Goal: Information Seeking & Learning: Learn about a topic

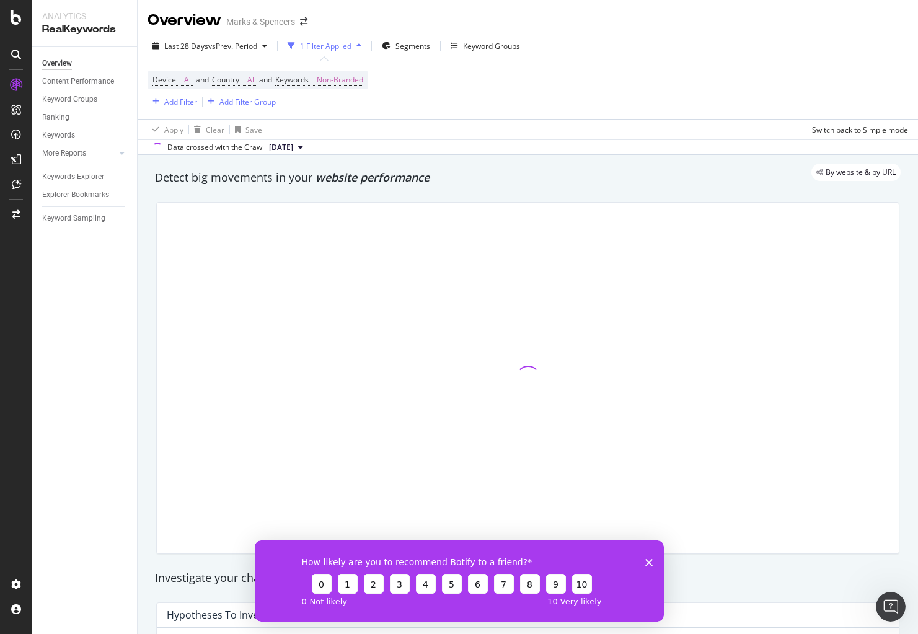
click at [466, 66] on div "Device = All and Country = All and Keywords = Non-Branded Add Filter Add Filter…" at bounding box center [528, 90] width 761 height 58
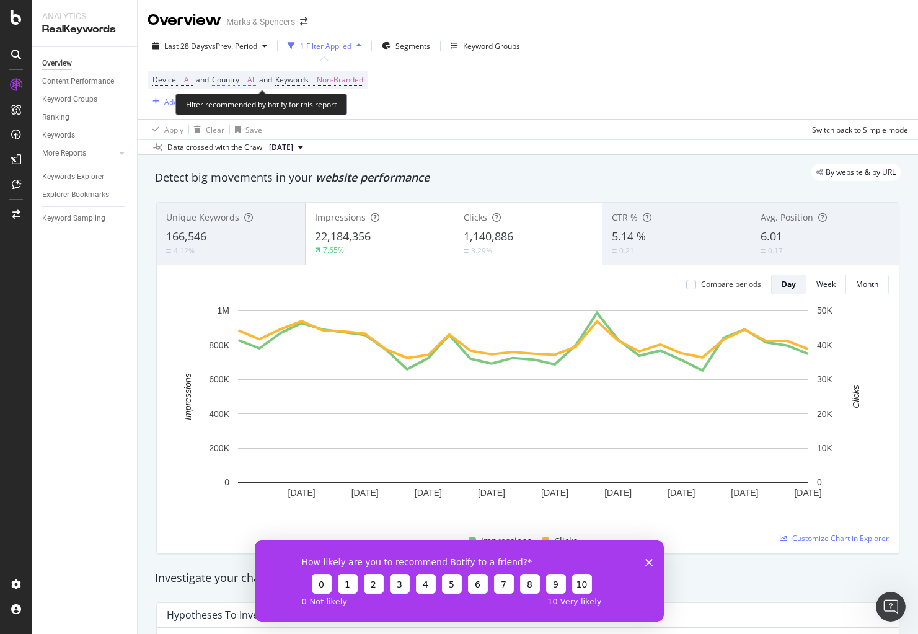
click at [252, 75] on span "All" at bounding box center [251, 79] width 9 height 17
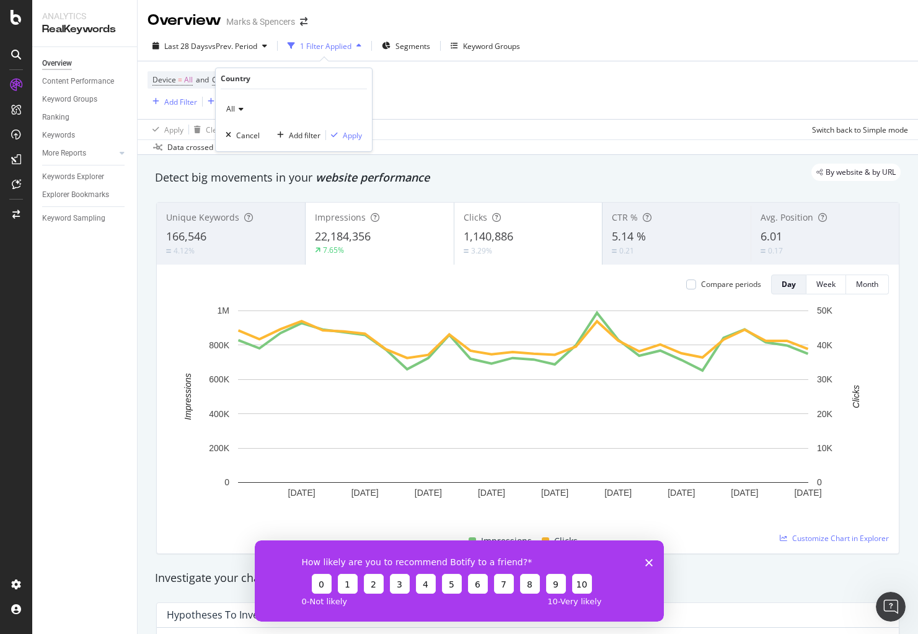
click at [245, 104] on div "All" at bounding box center [294, 109] width 136 height 20
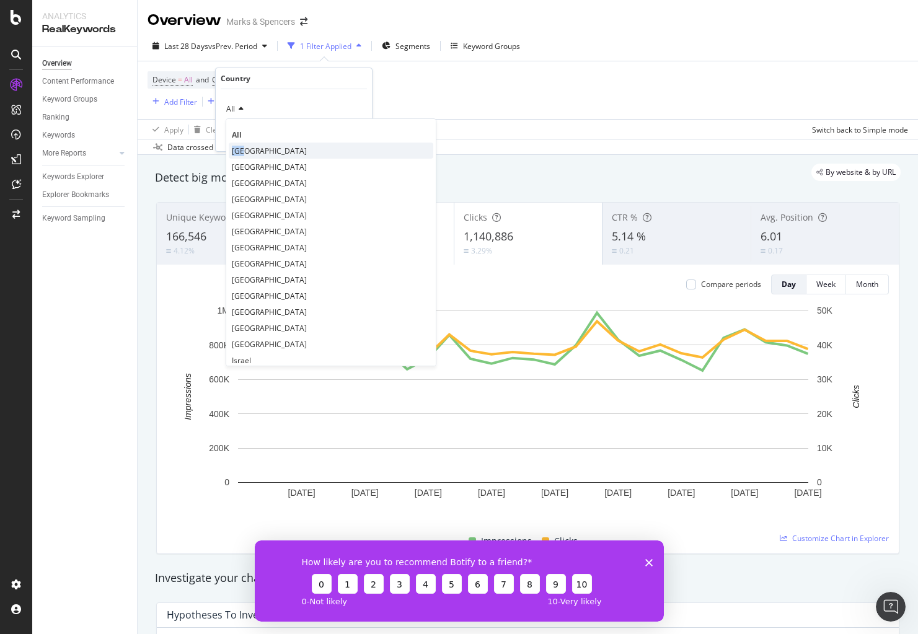
click at [242, 146] on span "[GEOGRAPHIC_DATA]" at bounding box center [269, 151] width 75 height 11
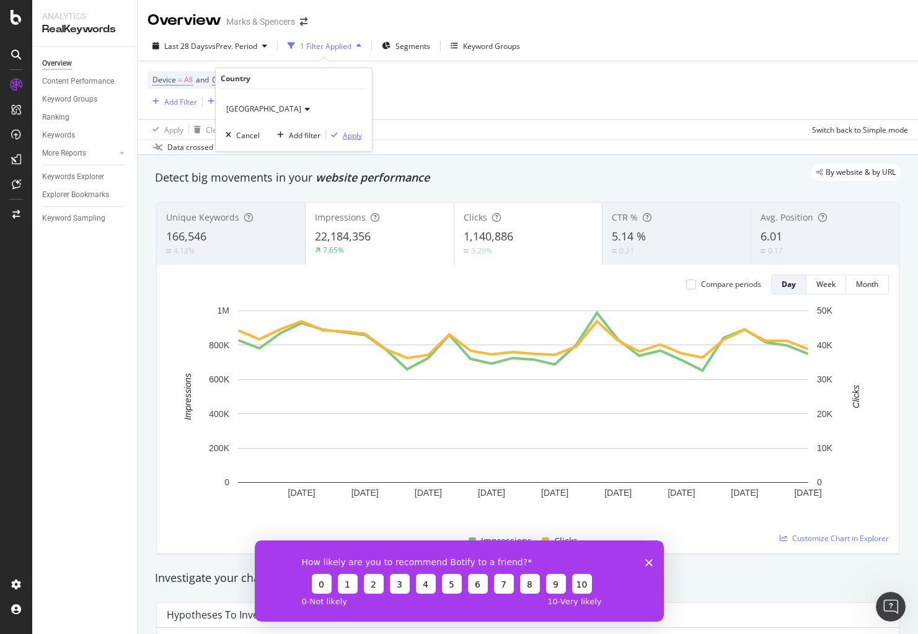
click at [332, 131] on icon "button" at bounding box center [334, 134] width 7 height 7
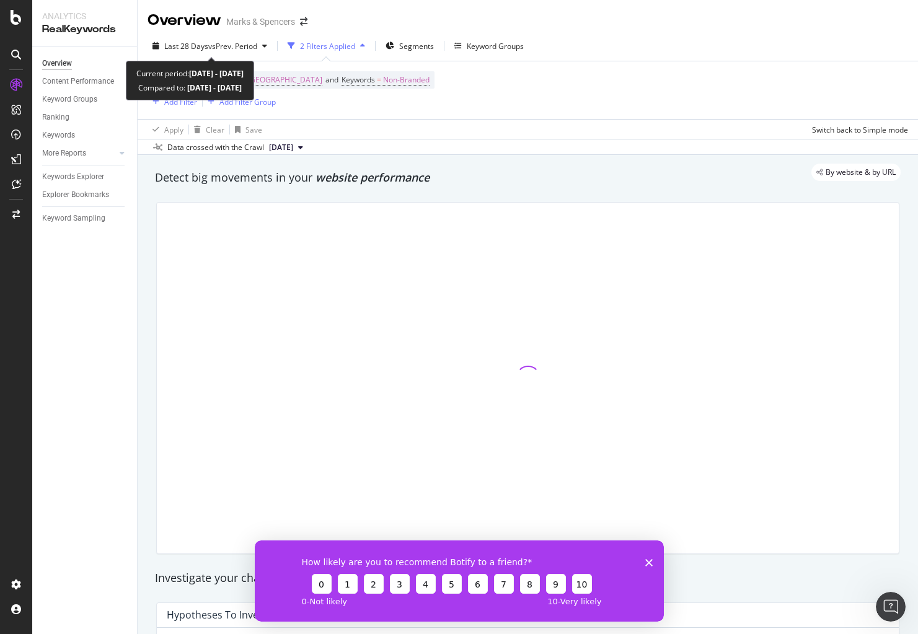
click at [241, 57] on div "Last 28 Days vs Prev. Period 2 Filters Applied Segments Keyword Groups" at bounding box center [528, 48] width 780 height 25
click at [241, 50] on span "vs Prev. Period" at bounding box center [232, 46] width 49 height 11
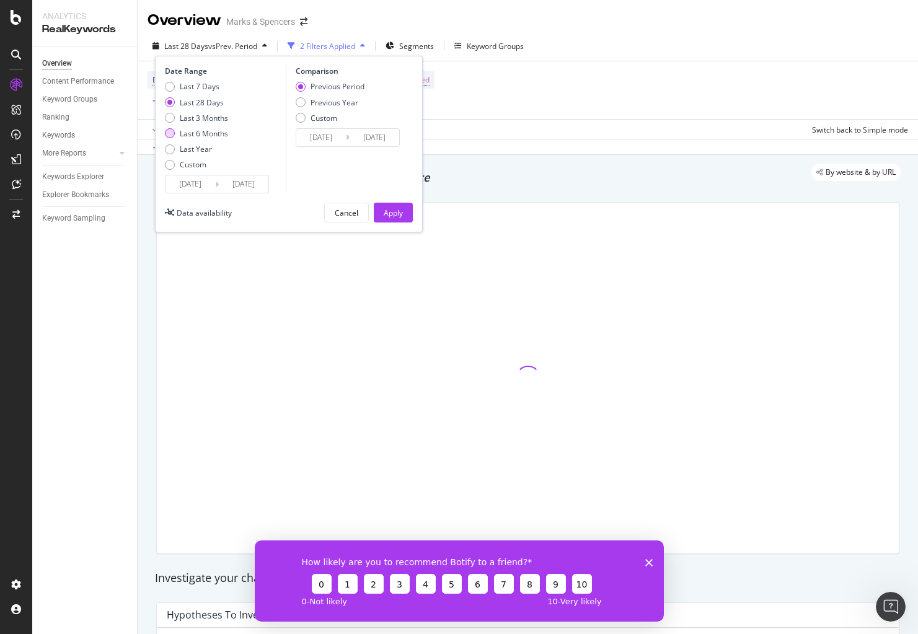
click at [219, 133] on div "Last 6 Months" at bounding box center [204, 133] width 48 height 11
type input "[DATE]"
click at [187, 118] on div "Last 3 Months" at bounding box center [204, 118] width 48 height 11
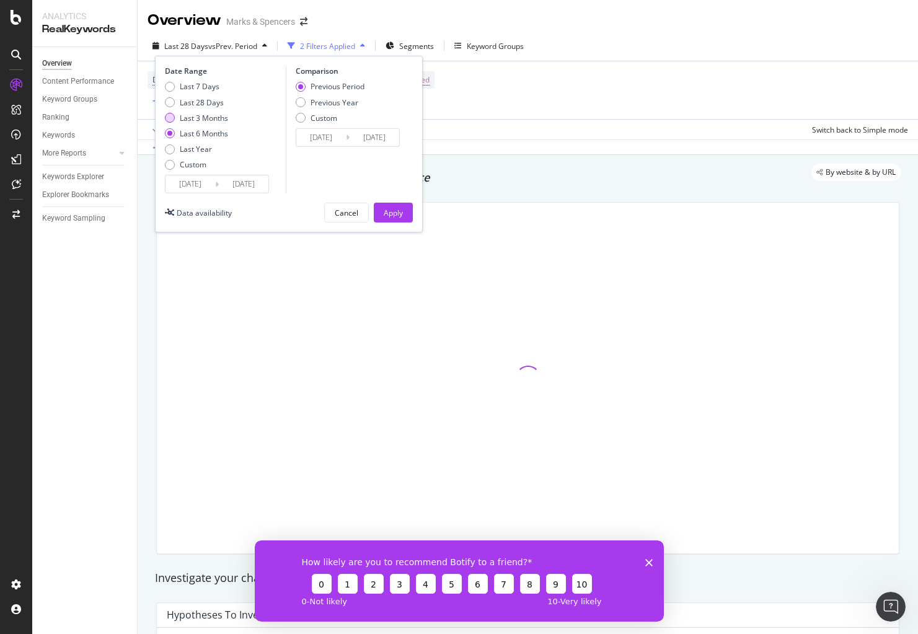
type input "[DATE]"
click at [344, 106] on div "Previous Year" at bounding box center [335, 102] width 48 height 11
type input "[DATE]"
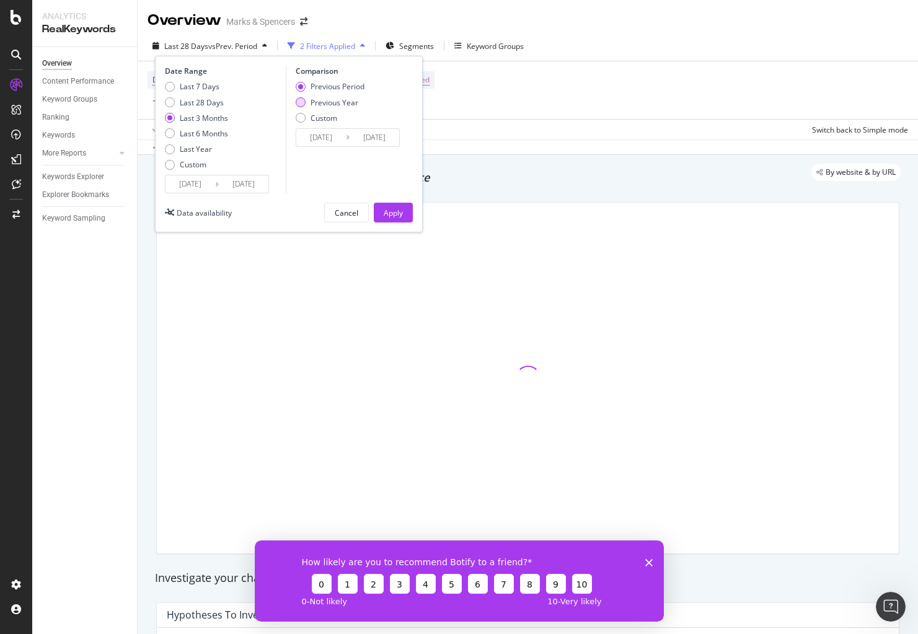
type input "[DATE]"
click at [384, 221] on div "Apply" at bounding box center [393, 212] width 19 height 19
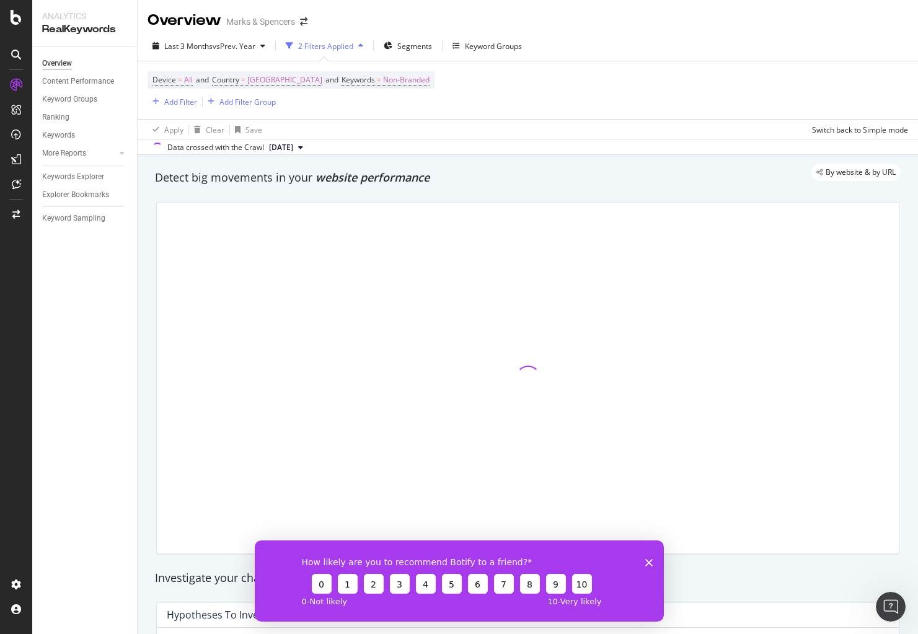
click at [179, 92] on div "Device = All and Country = [GEOGRAPHIC_DATA] and Keywords = Non-Branded Add Fil…" at bounding box center [291, 90] width 287 height 38
click at [179, 99] on div "Add Filter" at bounding box center [180, 102] width 33 height 11
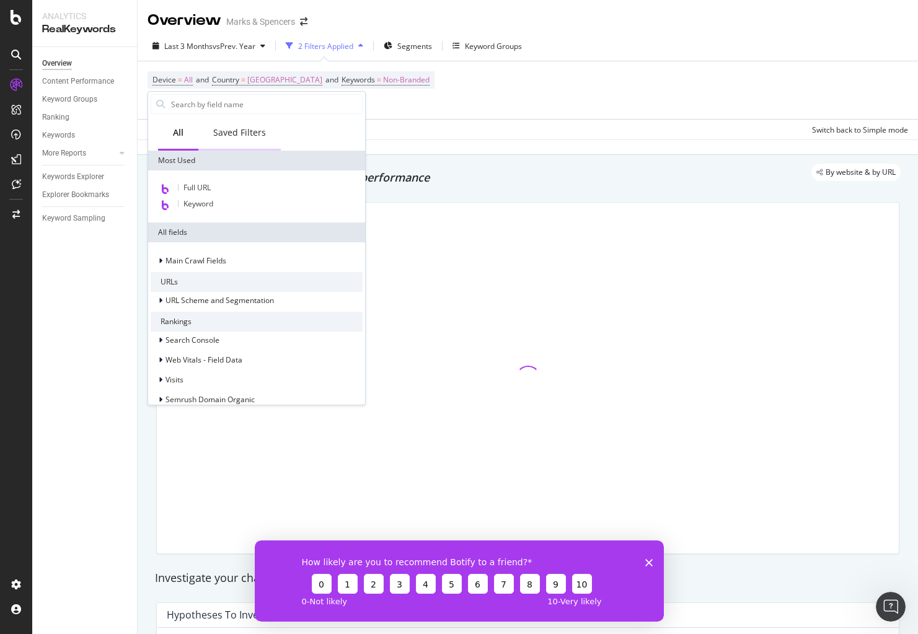
click at [250, 130] on div "Saved Filters" at bounding box center [239, 132] width 53 height 12
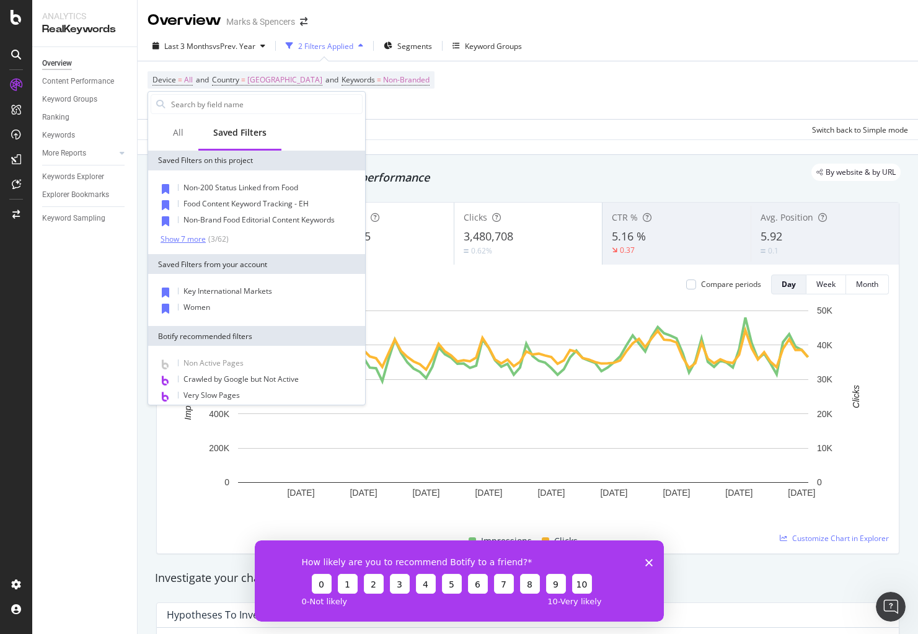
click at [184, 240] on div "Show 7 more" at bounding box center [183, 239] width 45 height 9
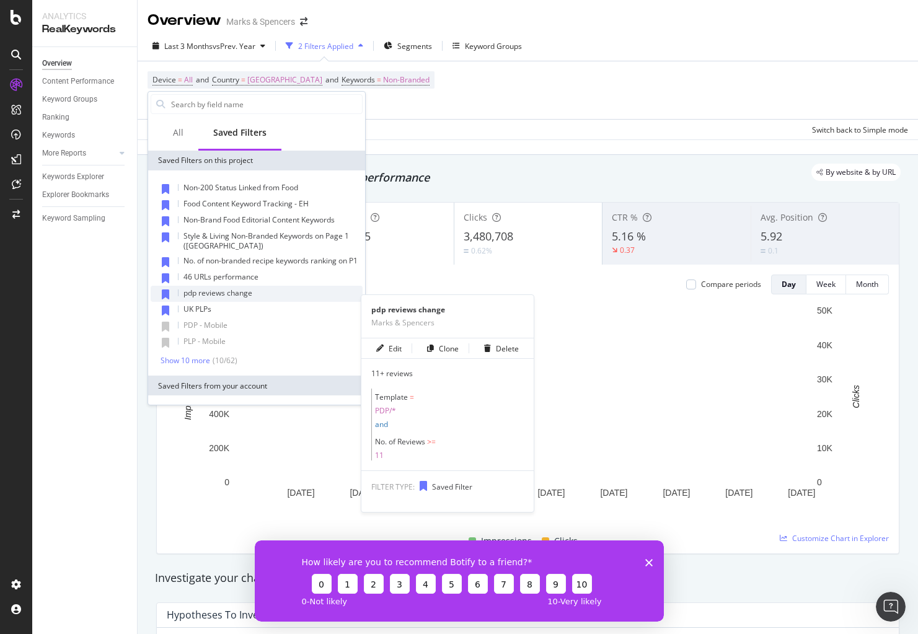
scroll to position [2, 0]
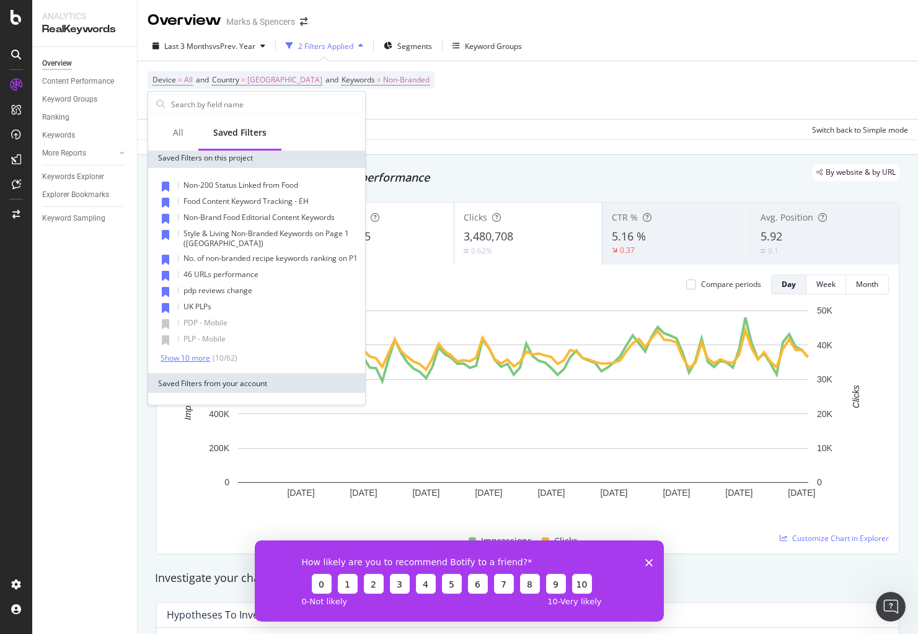
click at [200, 363] on div "Show 10 more" at bounding box center [186, 358] width 50 height 9
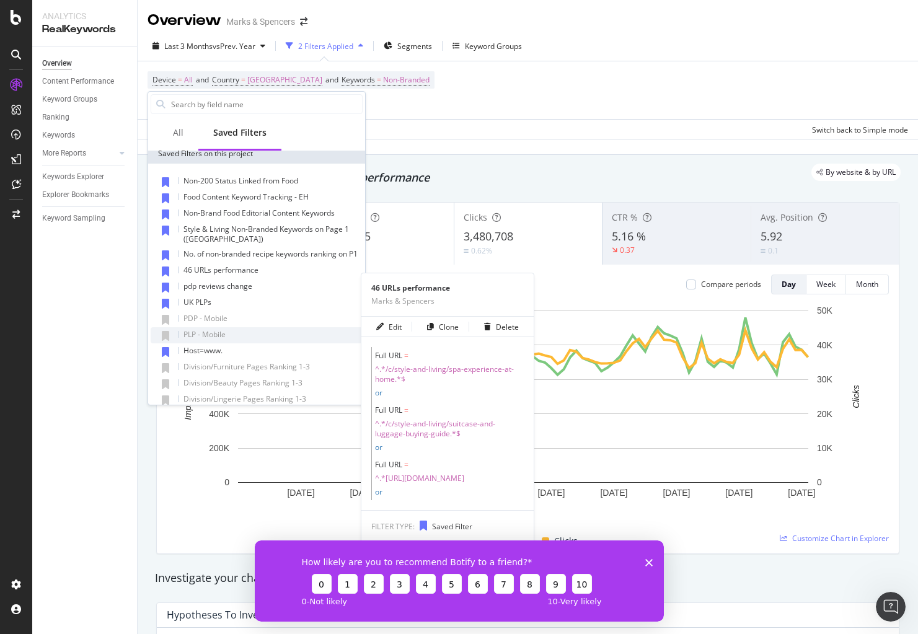
scroll to position [7, 0]
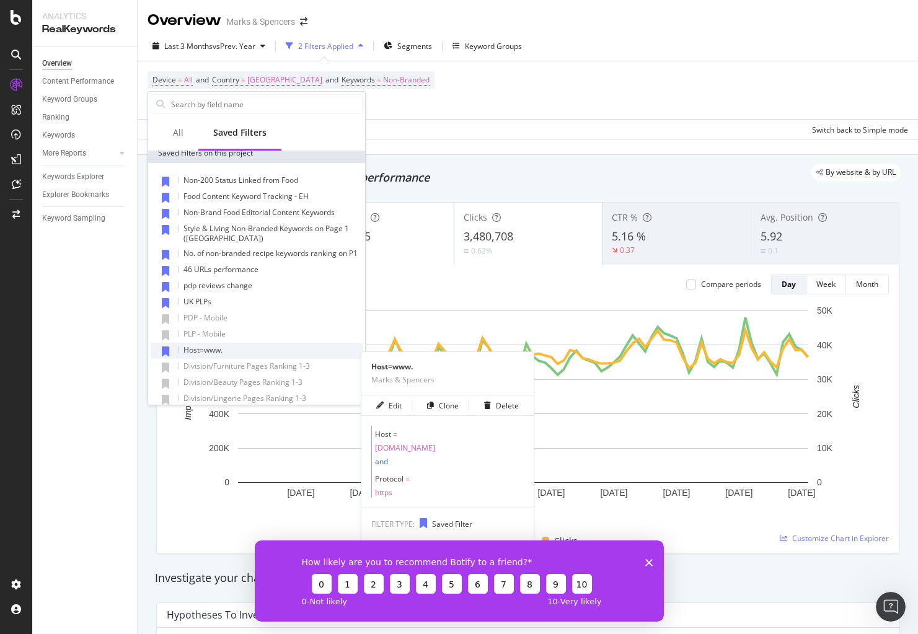
click at [231, 355] on div "Host=www." at bounding box center [257, 351] width 212 height 16
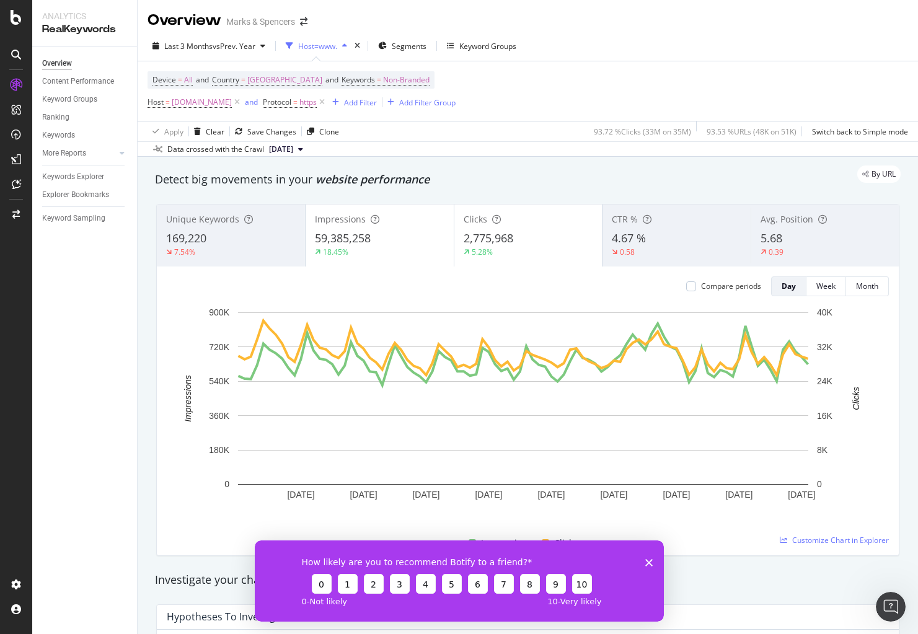
click at [624, 117] on div "Device = All and Country = [GEOGRAPHIC_DATA] and Keywords = Non-Branded Host = …" at bounding box center [528, 91] width 761 height 60
click at [383, 79] on span "Non-Branded" at bounding box center [406, 79] width 46 height 17
click at [393, 106] on div "button" at bounding box center [399, 108] width 15 height 7
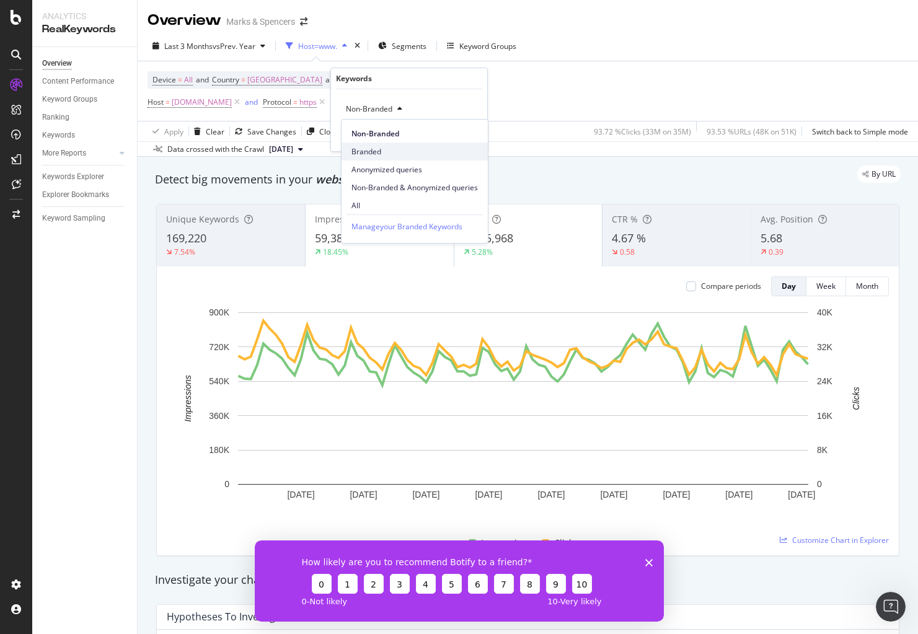
click at [402, 148] on span "Branded" at bounding box center [414, 151] width 126 height 11
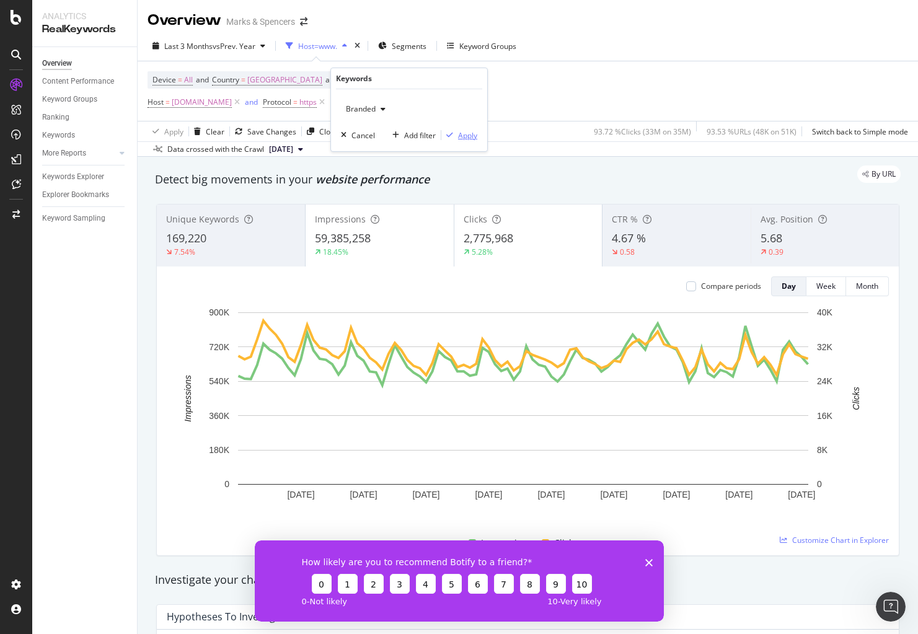
click at [475, 129] on button "Apply" at bounding box center [459, 135] width 36 height 12
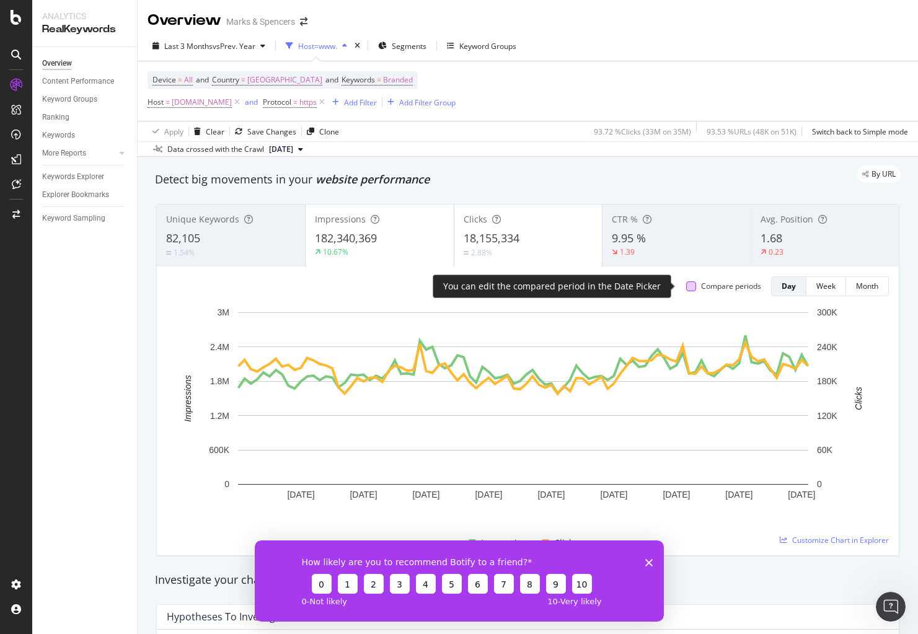
click at [686, 286] on div at bounding box center [691, 286] width 10 height 10
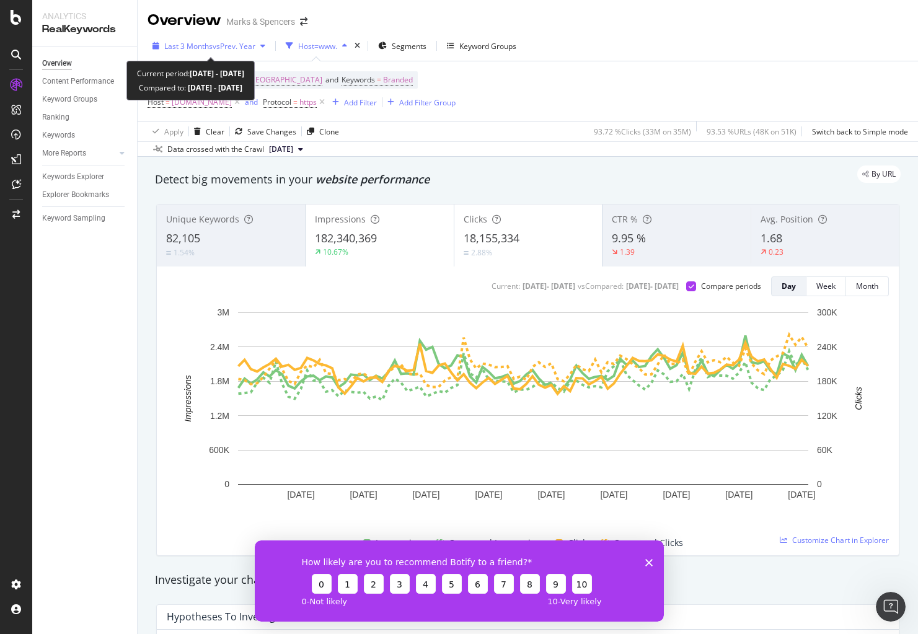
click at [252, 47] on span "vs Prev. Year" at bounding box center [234, 46] width 43 height 11
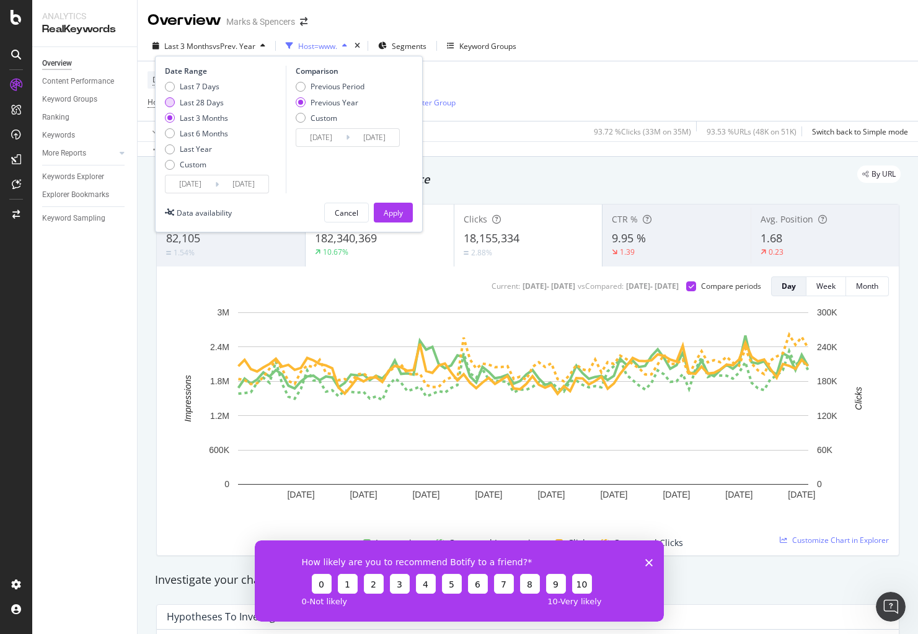
click at [214, 97] on div "Last 28 Days" at bounding box center [202, 102] width 44 height 11
type input "[DATE]"
click at [400, 214] on div "Apply" at bounding box center [393, 213] width 19 height 11
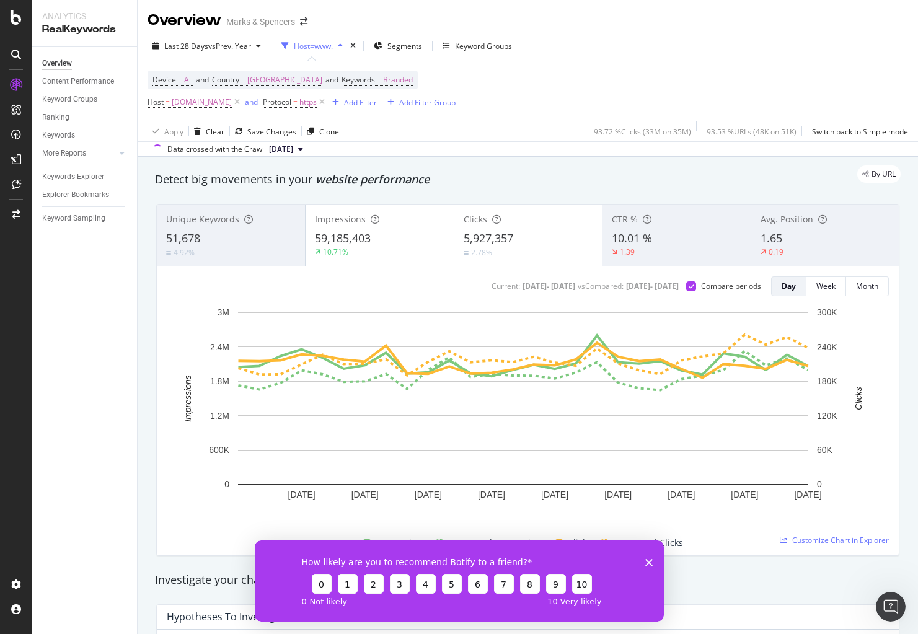
click at [654, 566] on div "How likely are you to recommend Botify to a friend? 0 1 2 3 4 5 6 7 8 9 10 0 - …" at bounding box center [458, 580] width 409 height 81
click at [645, 564] on icon "Close survey" at bounding box center [648, 561] width 7 height 7
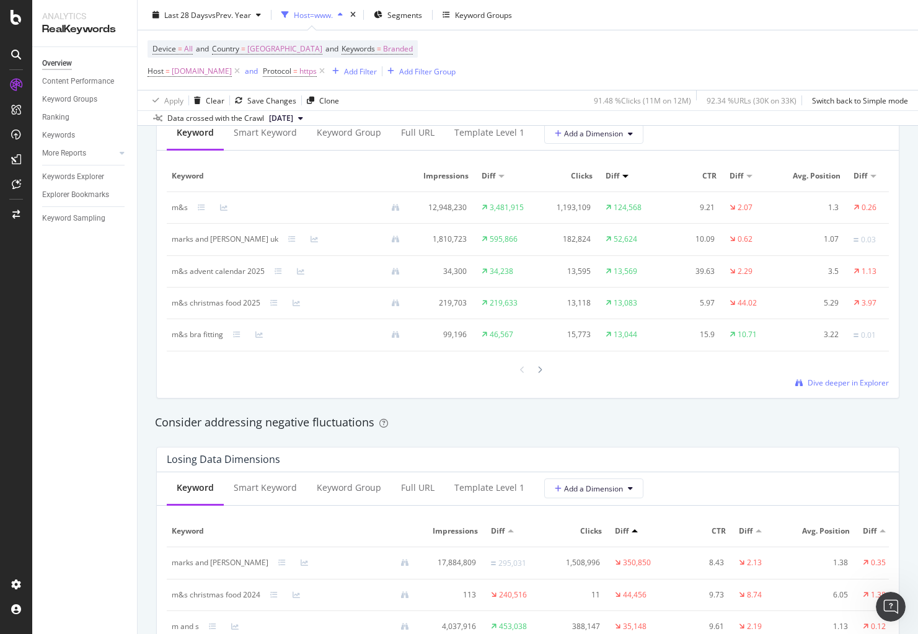
scroll to position [1297, 0]
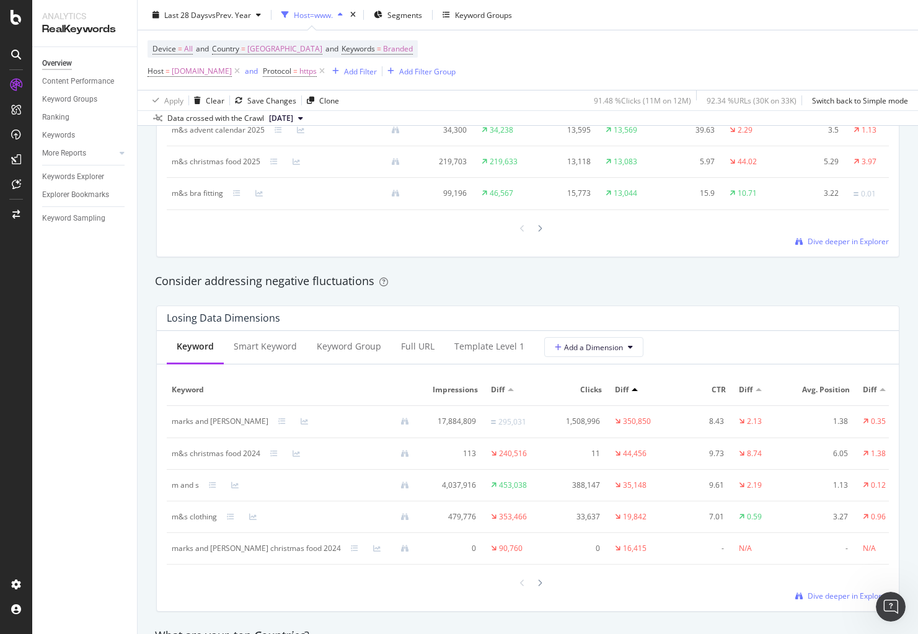
click at [214, 427] on div "marks and [PERSON_NAME]" at bounding box center [220, 421] width 97 height 11
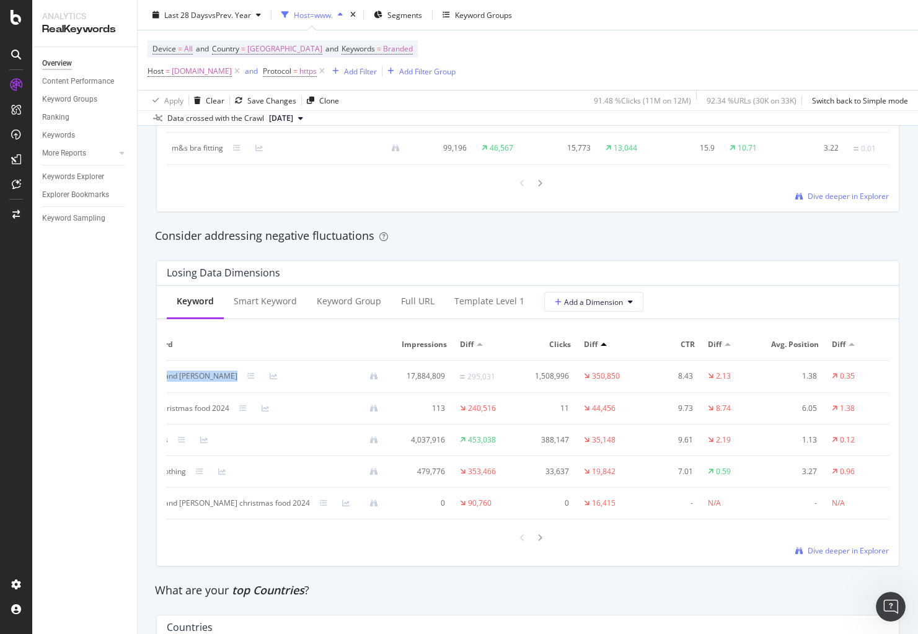
scroll to position [0, 0]
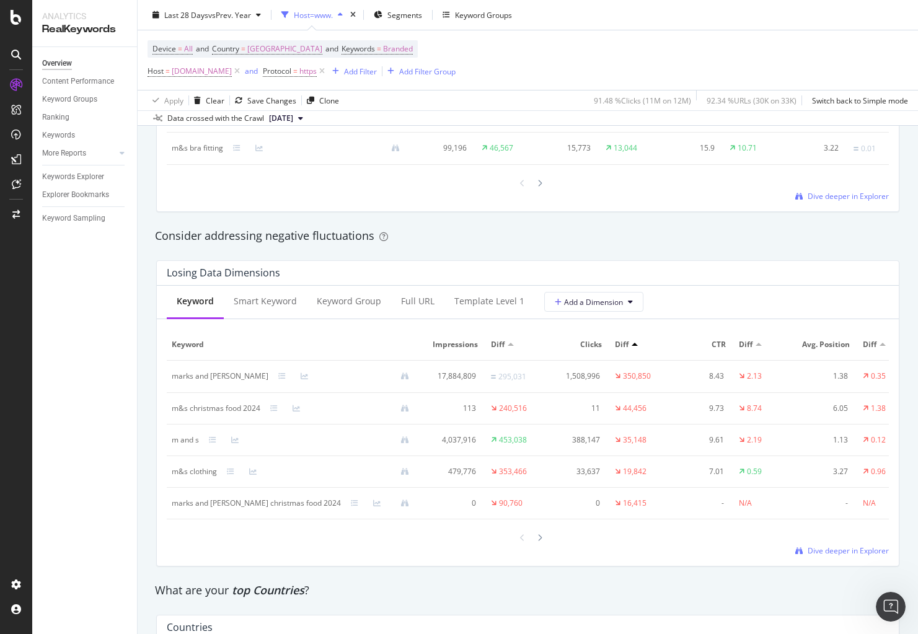
click at [576, 566] on div "Keyword Smart Keyword Keyword Group Full URL Template Level 1 Add a Dimension K…" at bounding box center [528, 426] width 742 height 280
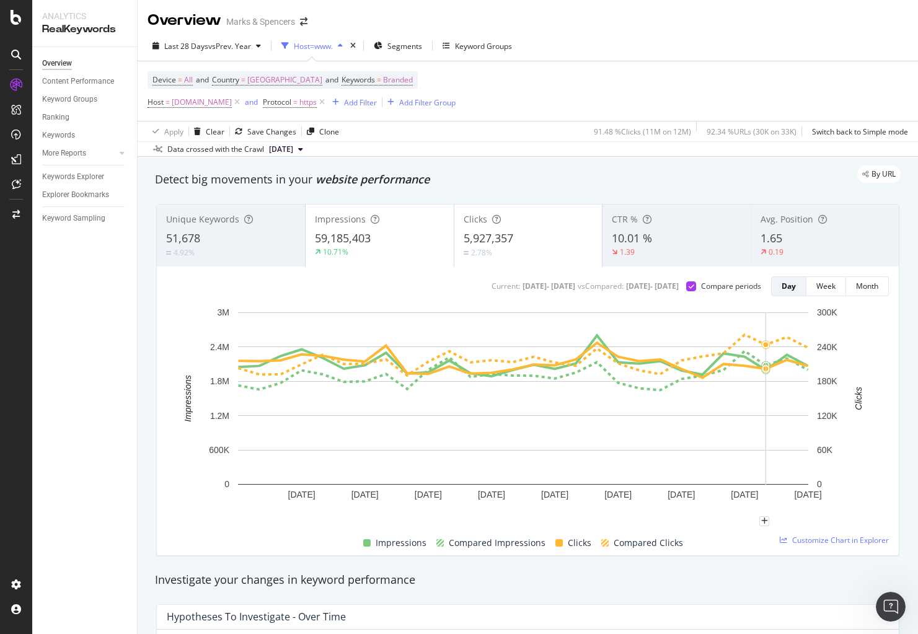
click at [720, 570] on div "Investigate your changes in keyword performance" at bounding box center [528, 580] width 758 height 29
click at [383, 77] on span "Branded" at bounding box center [398, 79] width 30 height 17
click at [387, 110] on div "button" at bounding box center [383, 108] width 15 height 7
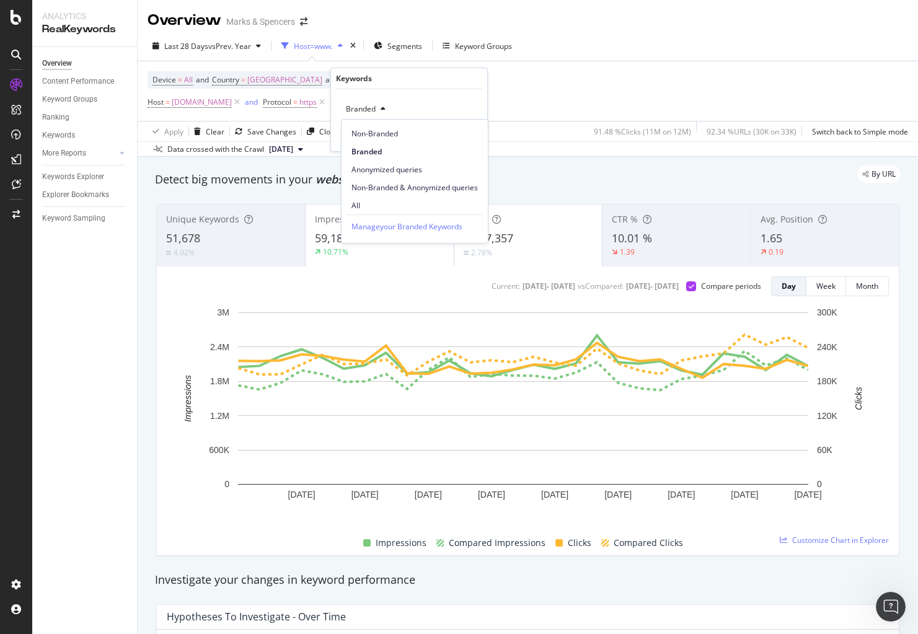
click at [373, 137] on span "Non-Branded" at bounding box center [414, 133] width 126 height 11
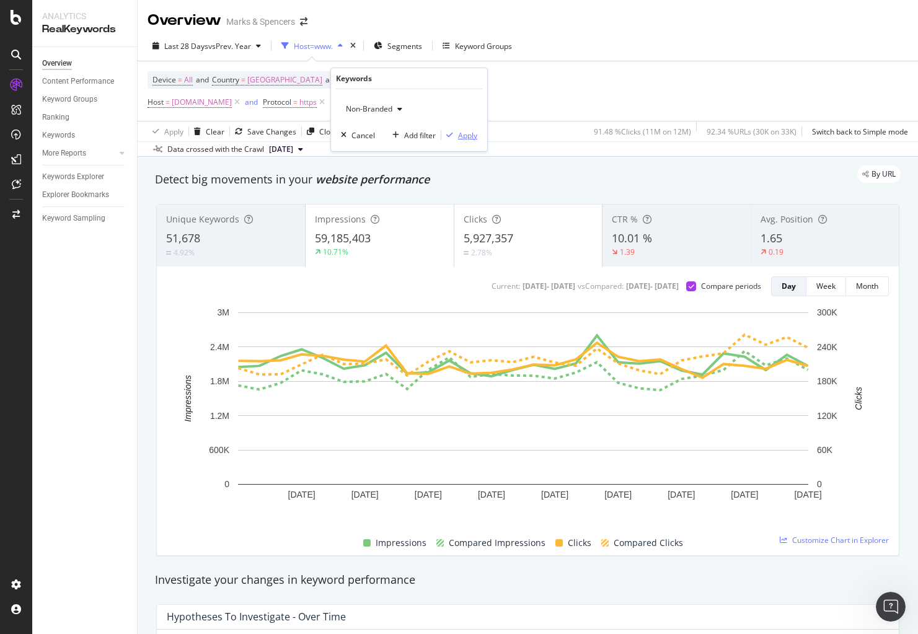
click at [474, 138] on div "Apply" at bounding box center [467, 135] width 19 height 11
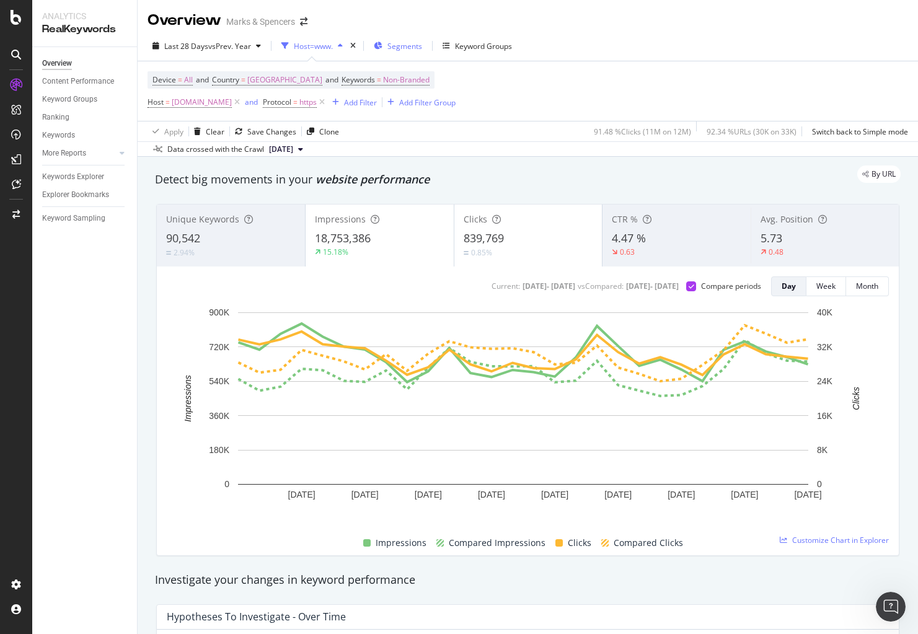
click at [377, 45] on icon "button" at bounding box center [378, 45] width 9 height 7
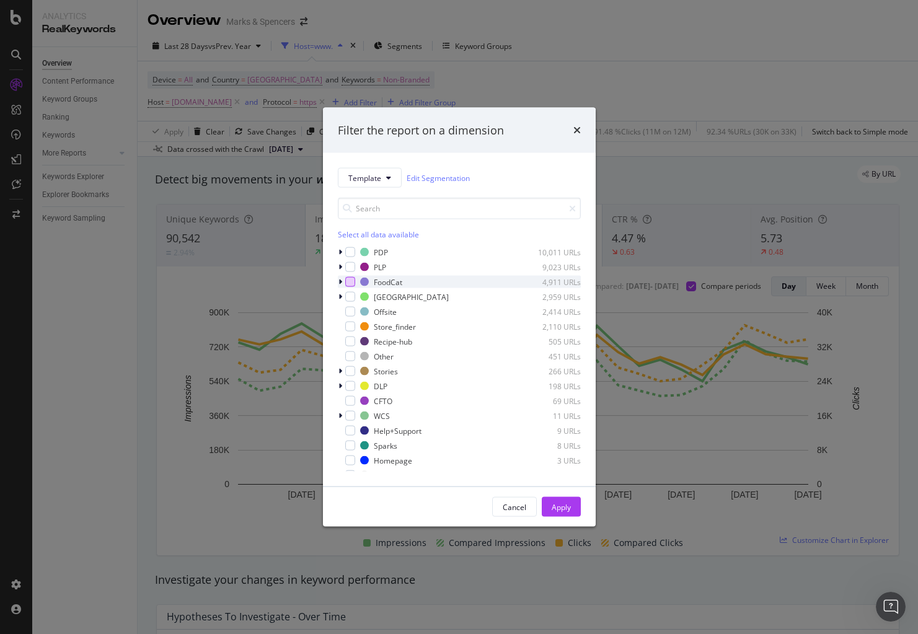
click at [348, 280] on div "modal" at bounding box center [350, 282] width 10 height 10
click at [555, 513] on div "Apply" at bounding box center [561, 507] width 19 height 19
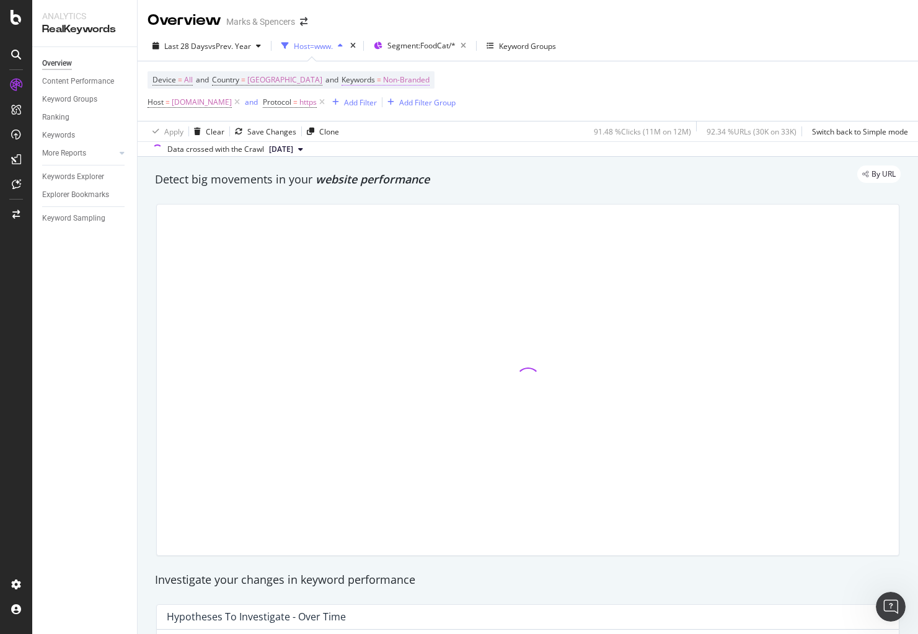
click at [405, 71] on div "Device = All and Country = [GEOGRAPHIC_DATA] and Keywords = Non-Branded Host = …" at bounding box center [528, 91] width 761 height 60
click at [404, 74] on span "Non-Branded" at bounding box center [406, 79] width 46 height 17
click at [400, 107] on icon "button" at bounding box center [399, 108] width 5 height 7
click at [473, 131] on div "Apply" at bounding box center [467, 135] width 19 height 11
click at [377, 84] on span "=" at bounding box center [379, 79] width 4 height 11
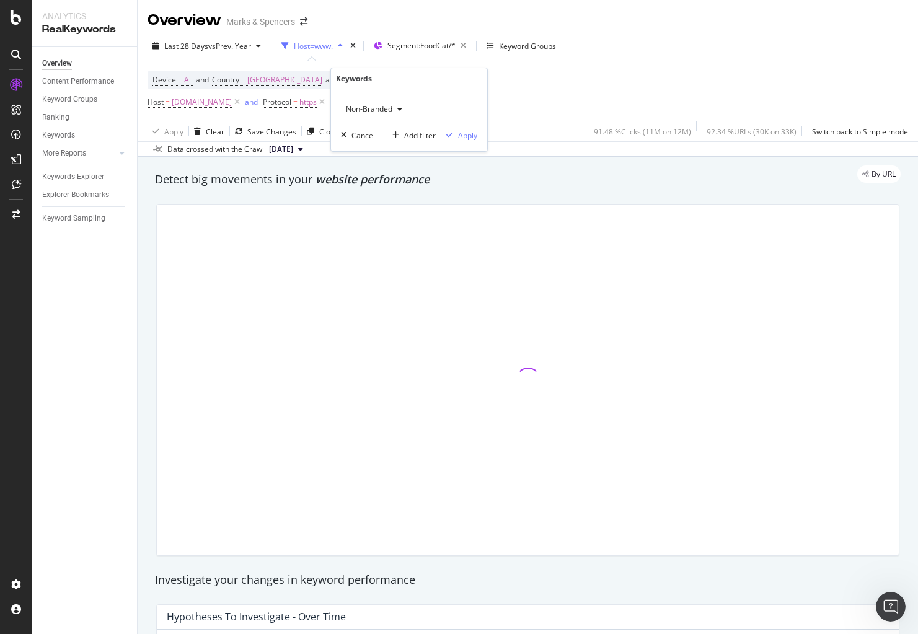
click at [369, 113] on span "Non-Branded" at bounding box center [366, 109] width 51 height 11
click at [395, 200] on span "All" at bounding box center [414, 205] width 126 height 11
click at [474, 131] on div "Apply" at bounding box center [467, 135] width 19 height 11
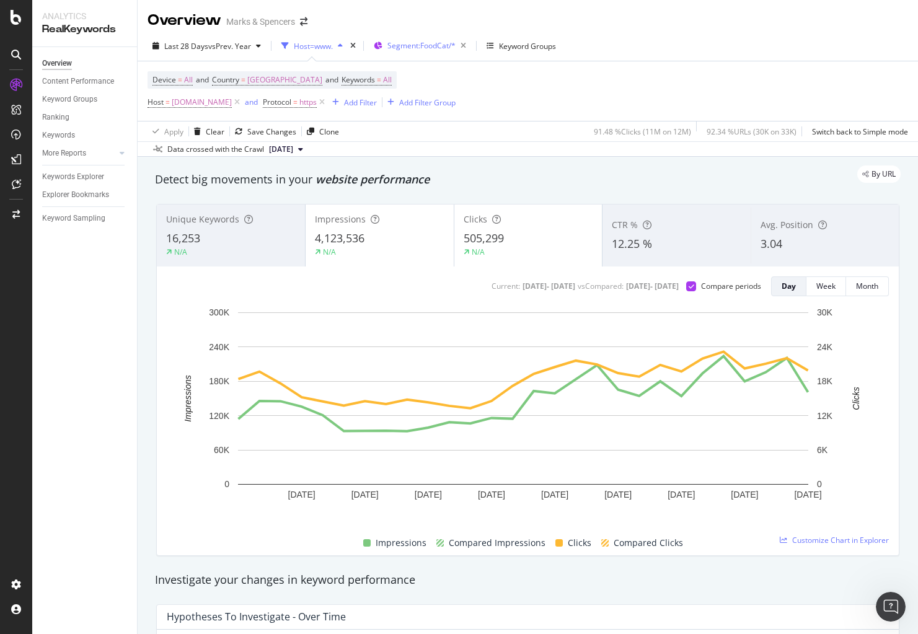
click at [454, 45] on span "Segment: FoodCat/*" at bounding box center [421, 45] width 68 height 11
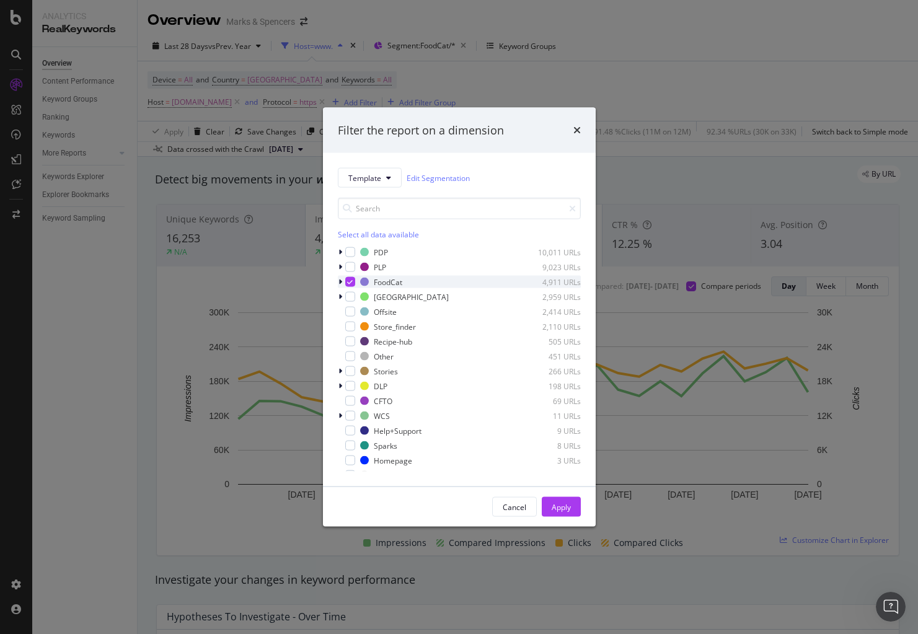
click at [351, 286] on div "modal" at bounding box center [350, 282] width 10 height 10
click at [353, 252] on div "modal" at bounding box center [350, 252] width 10 height 10
click at [558, 507] on div "Apply" at bounding box center [561, 506] width 19 height 11
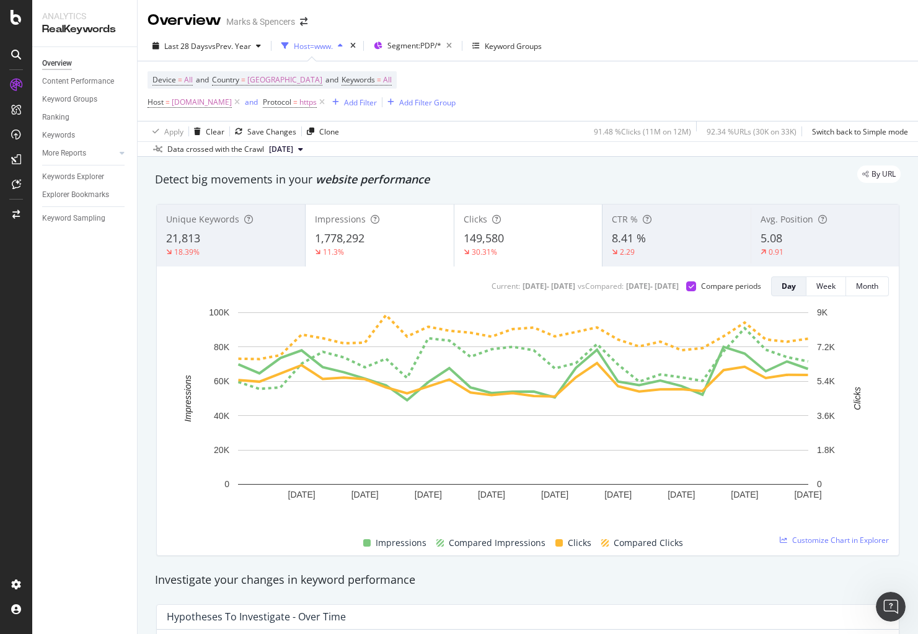
click at [700, 170] on div "By URL" at bounding box center [522, 174] width 758 height 17
click at [469, 153] on div "Data crossed with the Crawl [DATE]" at bounding box center [528, 148] width 780 height 15
click at [427, 35] on div "Last 28 Days vs Prev. Year Host=www. Segment: PDP/* Keyword Groups Device = All…" at bounding box center [528, 94] width 780 height 126
click at [431, 46] on span "Segment: PDP/*" at bounding box center [414, 45] width 54 height 11
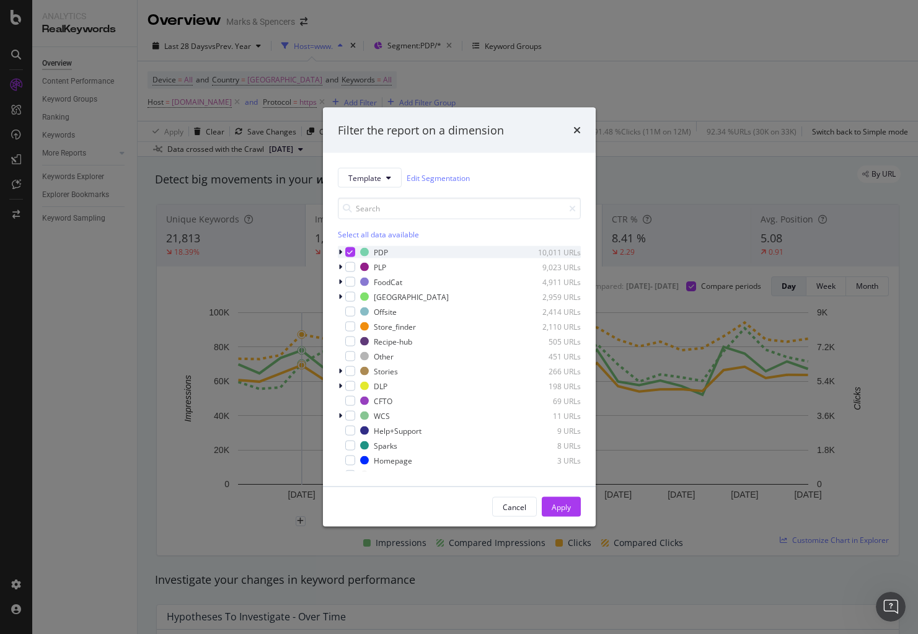
click at [353, 255] on div "modal" at bounding box center [350, 252] width 10 height 10
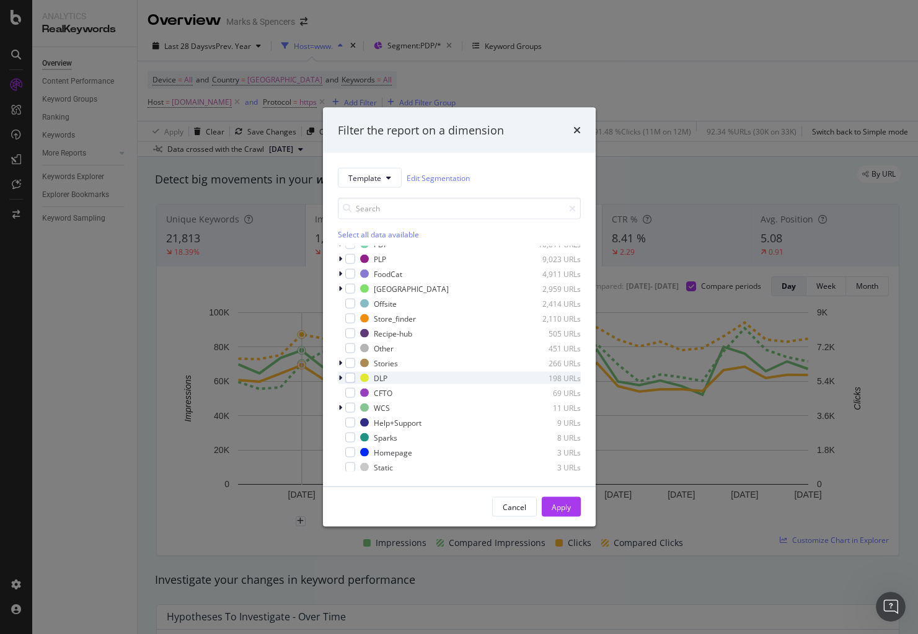
scroll to position [10, 0]
click at [343, 376] on div "modal" at bounding box center [341, 376] width 7 height 12
click at [338, 370] on div "modal" at bounding box center [341, 376] width 7 height 12
click at [351, 361] on div "modal" at bounding box center [350, 361] width 10 height 10
click at [340, 363] on icon "modal" at bounding box center [340, 361] width 4 height 7
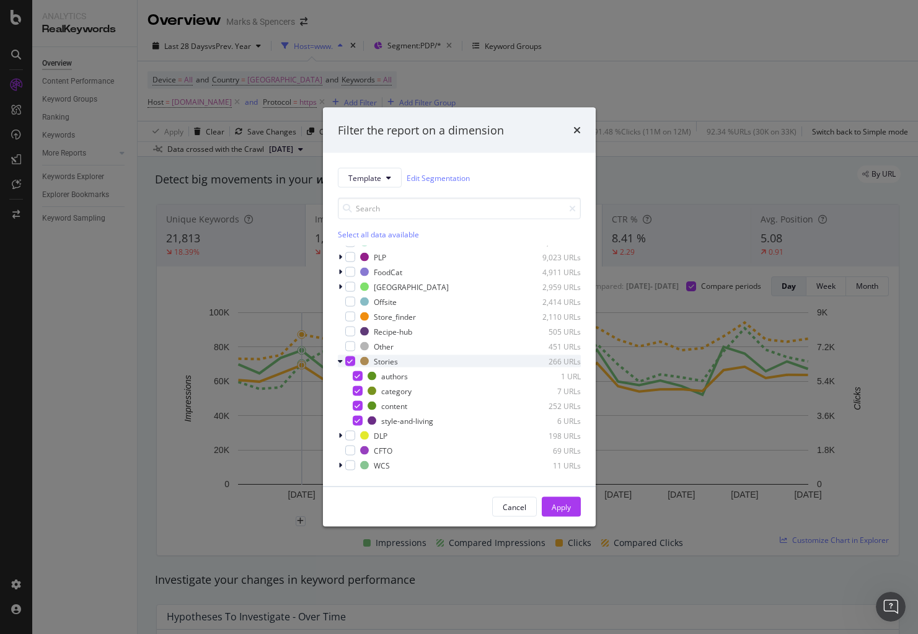
click at [340, 362] on icon "modal" at bounding box center [340, 361] width 5 height 7
click at [560, 506] on div "Apply" at bounding box center [561, 506] width 19 height 11
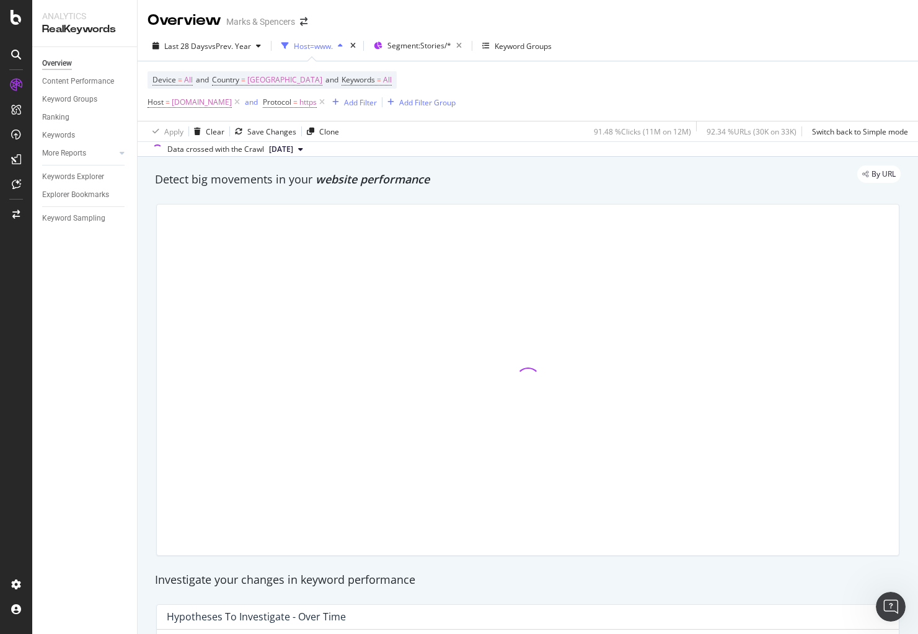
click at [105, 375] on div "Overview Content Performance Keyword Groups Ranking Keywords More Reports Count…" at bounding box center [84, 340] width 105 height 587
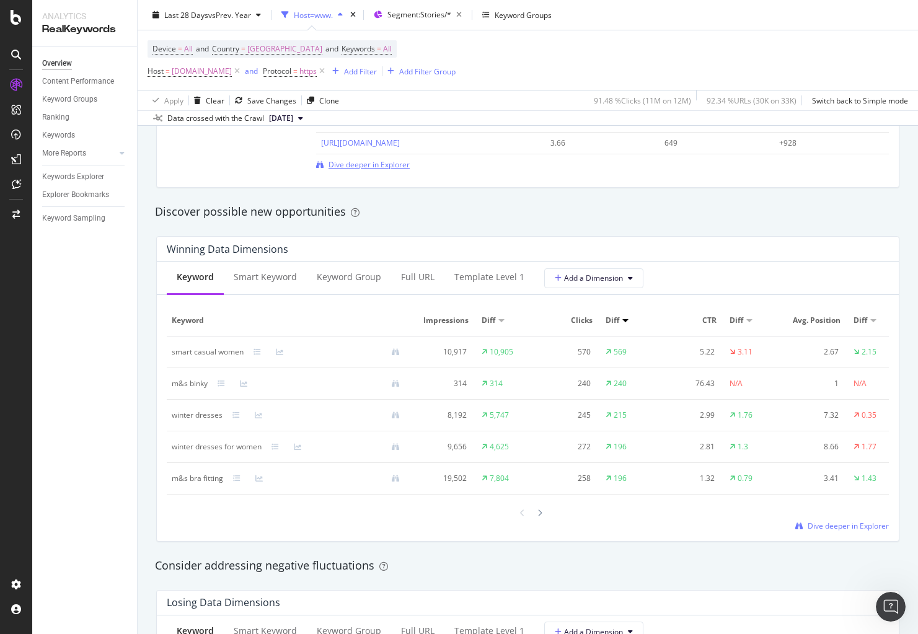
scroll to position [854, 0]
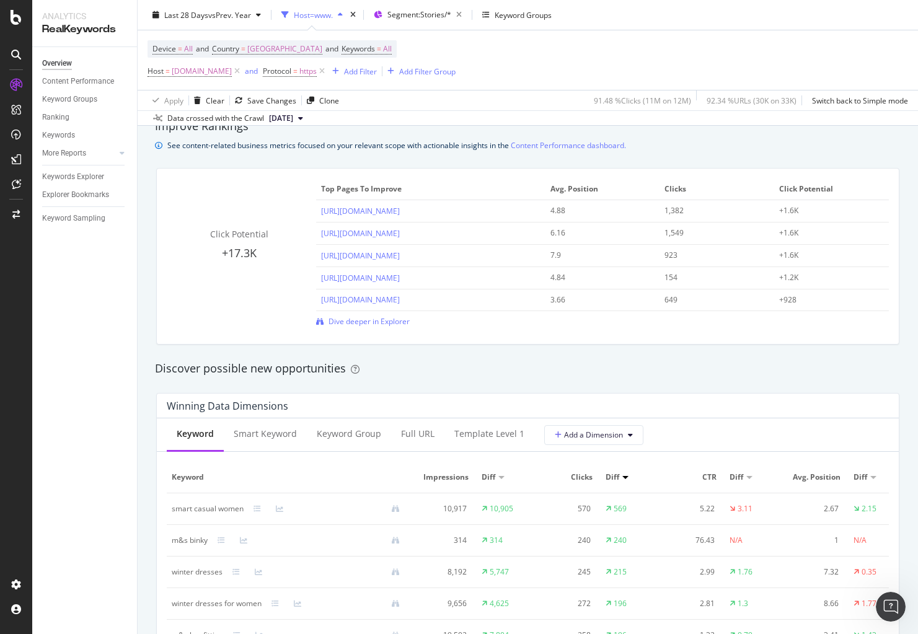
drag, startPoint x: 430, startPoint y: 376, endPoint x: 439, endPoint y: 361, distance: 18.4
click at [435, 367] on div "Discover possible new opportunities" at bounding box center [528, 369] width 746 height 16
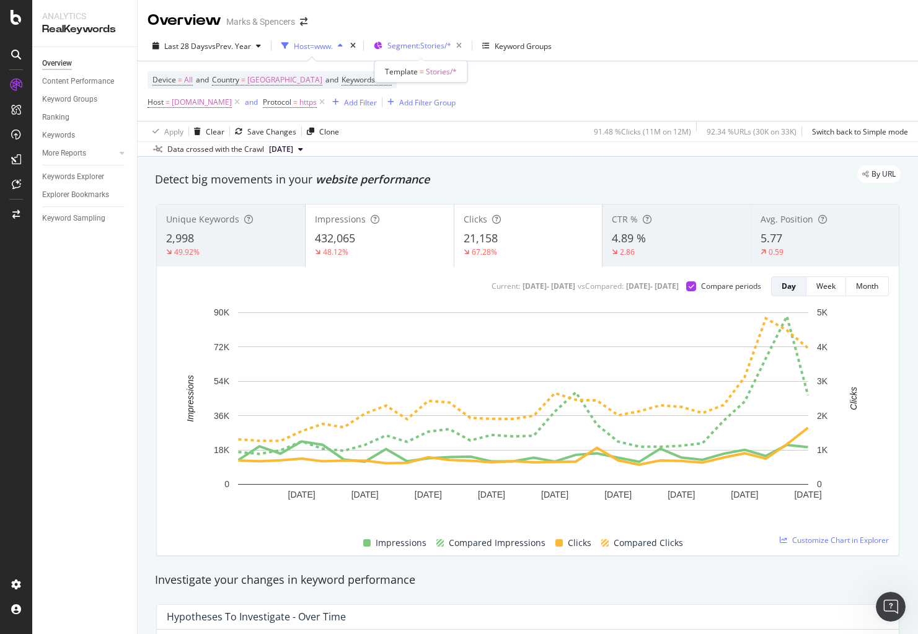
click at [395, 44] on span "Segment: Stories/*" at bounding box center [419, 45] width 64 height 11
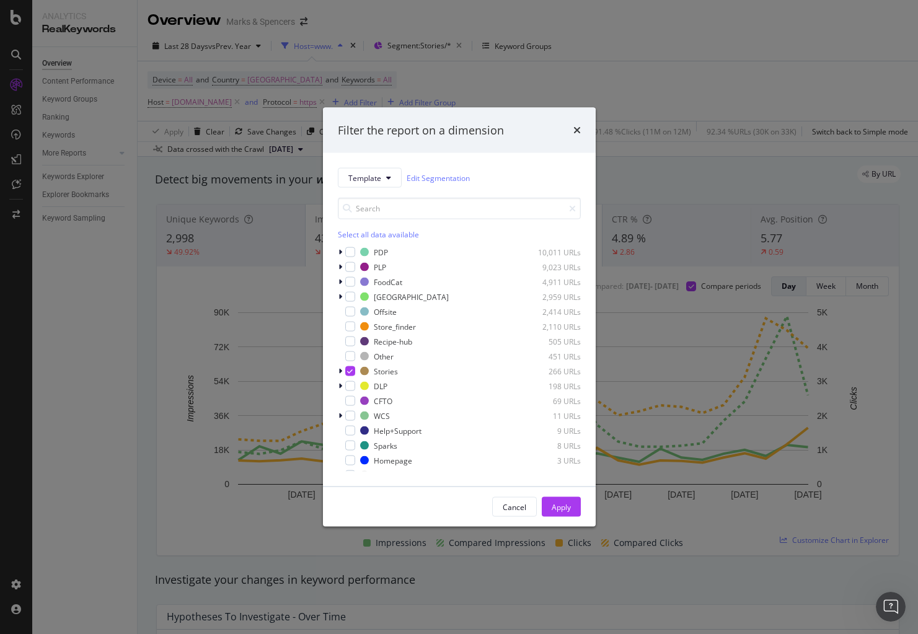
click at [340, 364] on div "PDP 10,011 URLs PLP 9,023 URLs FoodCat 4,911 URLs Ireland 2,959 URLs Offsite 2,…" at bounding box center [459, 359] width 243 height 226
click at [342, 368] on div "modal" at bounding box center [341, 371] width 7 height 12
click at [511, 503] on div "Cancel" at bounding box center [515, 506] width 24 height 11
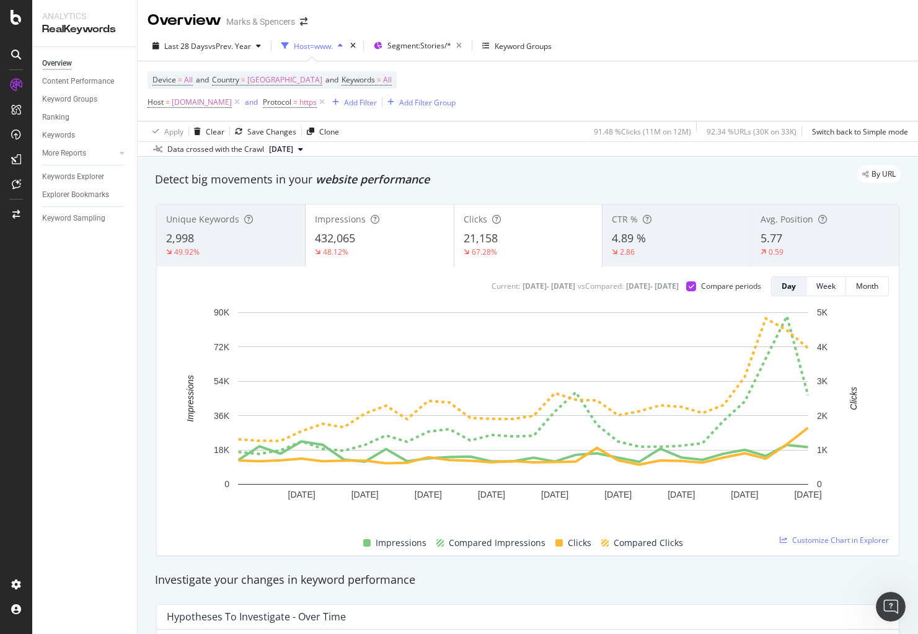
drag, startPoint x: 235, startPoint y: 538, endPoint x: 235, endPoint y: 531, distance: 6.8
click at [235, 536] on div "Impressions Compared Impressions Clicks Compared Clicks" at bounding box center [523, 543] width 722 height 24
click at [437, 42] on span "Segment: Stories/*" at bounding box center [419, 45] width 64 height 11
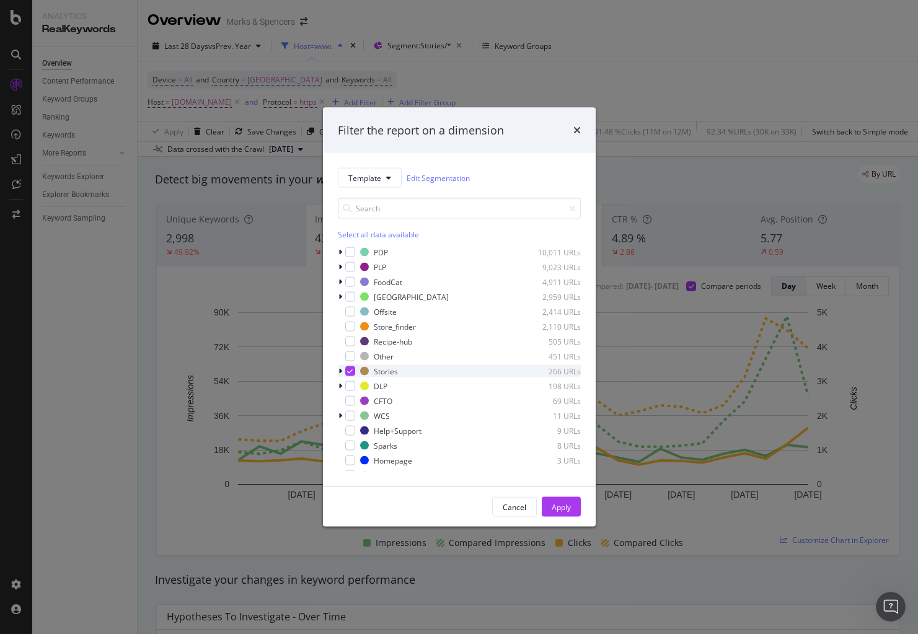
click at [350, 366] on div "modal" at bounding box center [350, 371] width 10 height 10
click at [345, 384] on div "modal" at bounding box center [350, 386] width 10 height 10
click at [346, 388] on div "modal" at bounding box center [350, 386] width 10 height 10
click at [335, 384] on div "Template Edit Segmentation Select all data available PDP 10,011 URLs PLP 9,023 …" at bounding box center [459, 319] width 273 height 333
click at [341, 390] on div "modal" at bounding box center [341, 386] width 7 height 12
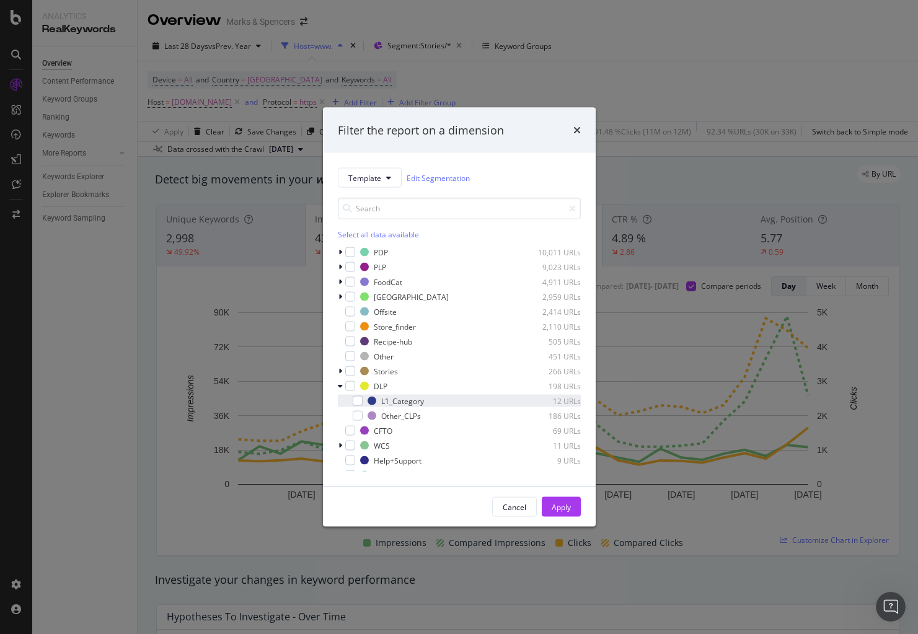
click at [341, 395] on div "DLP 198 URLs L1_Category 12 URLs Other_CLPs 186 URLs" at bounding box center [459, 401] width 243 height 42
click at [342, 388] on div "modal" at bounding box center [341, 386] width 7 height 12
click at [347, 258] on div "PDP 10,011 URLs" at bounding box center [459, 252] width 243 height 12
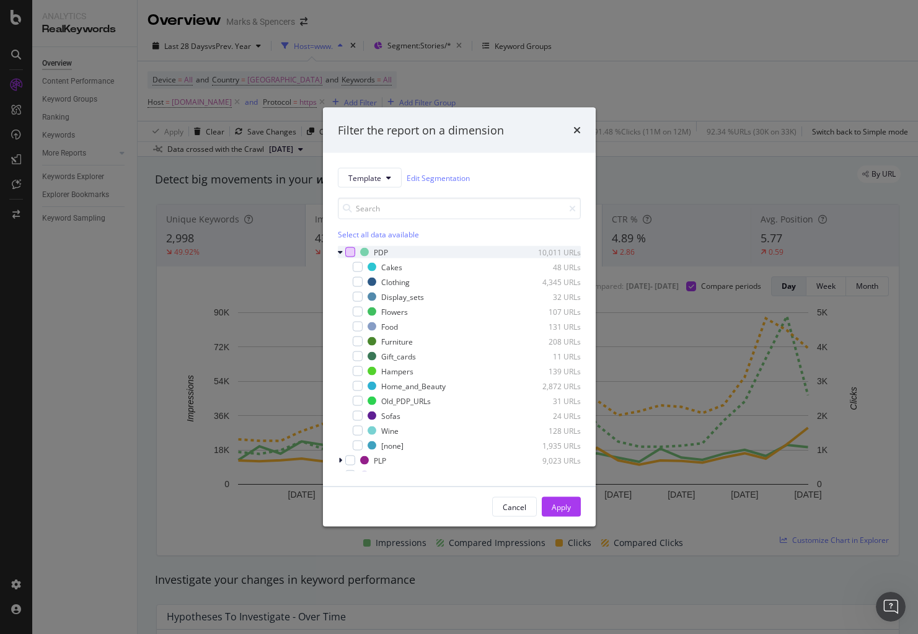
click at [346, 247] on div "modal" at bounding box center [350, 252] width 10 height 10
click at [341, 255] on icon "modal" at bounding box center [340, 252] width 5 height 7
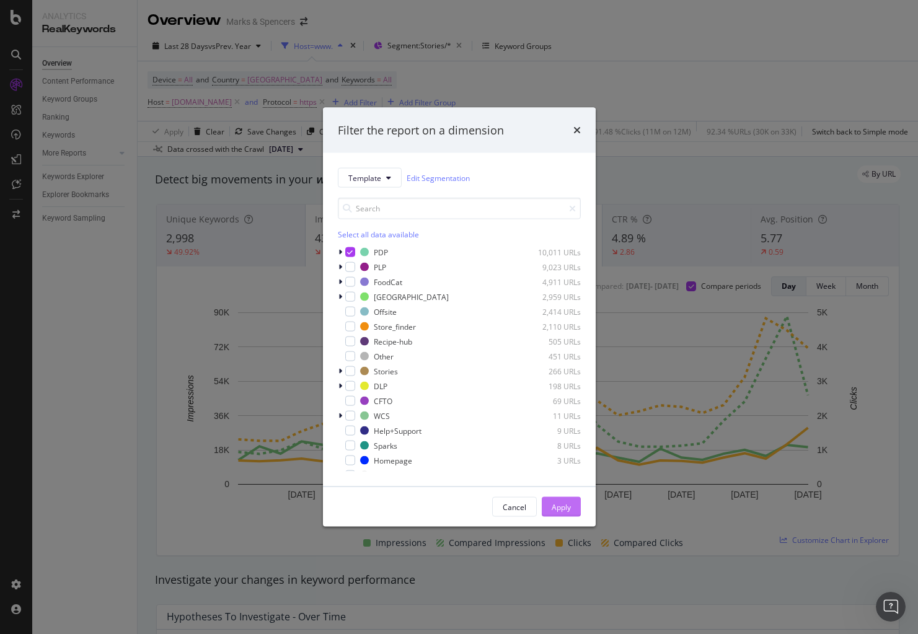
click at [559, 512] on div "Apply" at bounding box center [561, 506] width 19 height 11
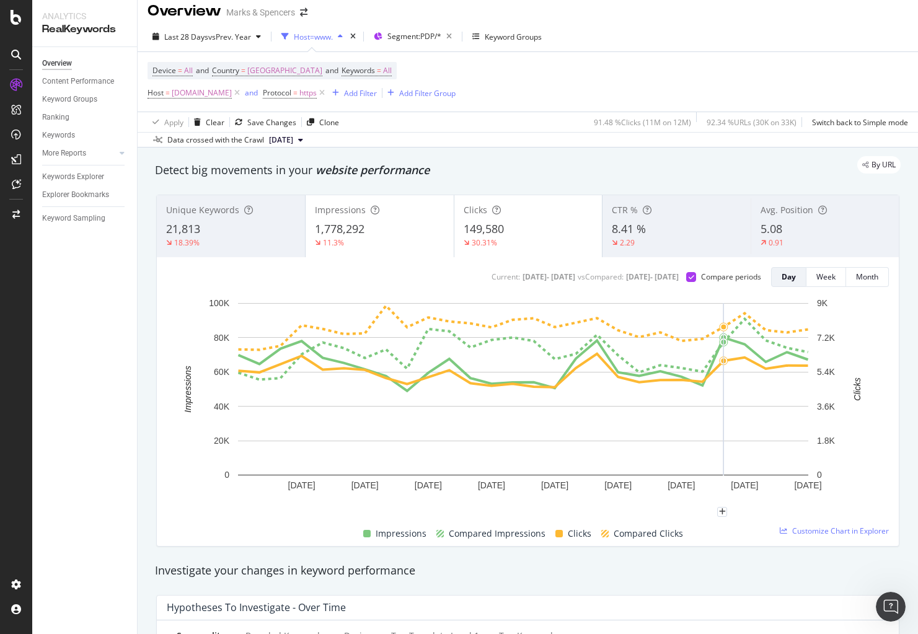
scroll to position [22, 0]
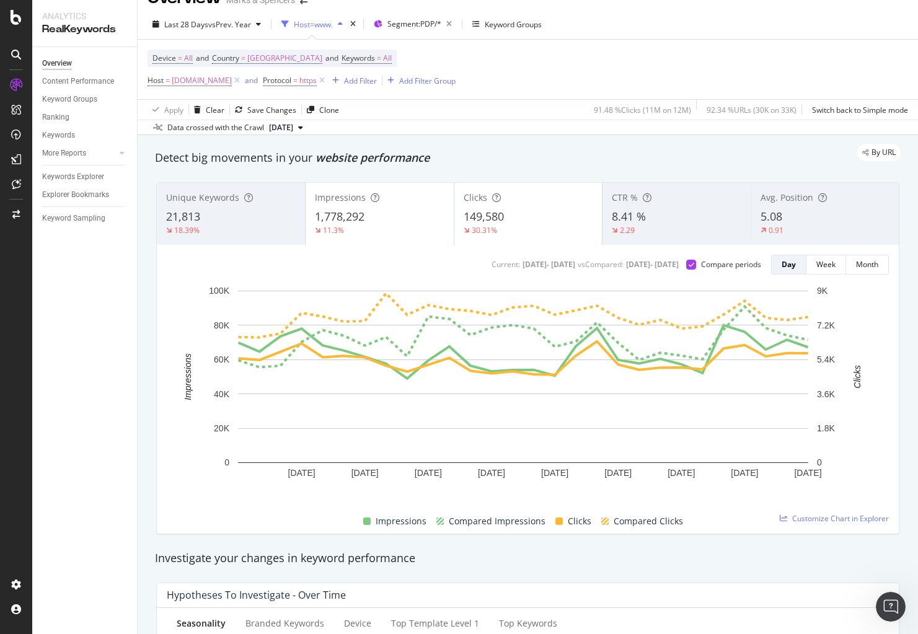
drag, startPoint x: 591, startPoint y: 299, endPoint x: 587, endPoint y: 259, distance: 40.5
